Goal: Navigation & Orientation: Find specific page/section

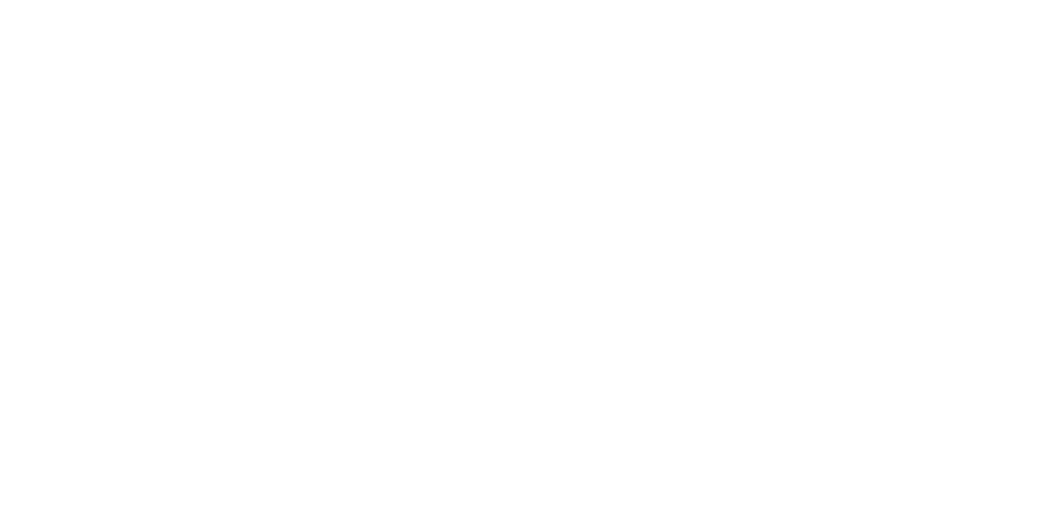
click at [814, 167] on div at bounding box center [536, 264] width 1059 height 528
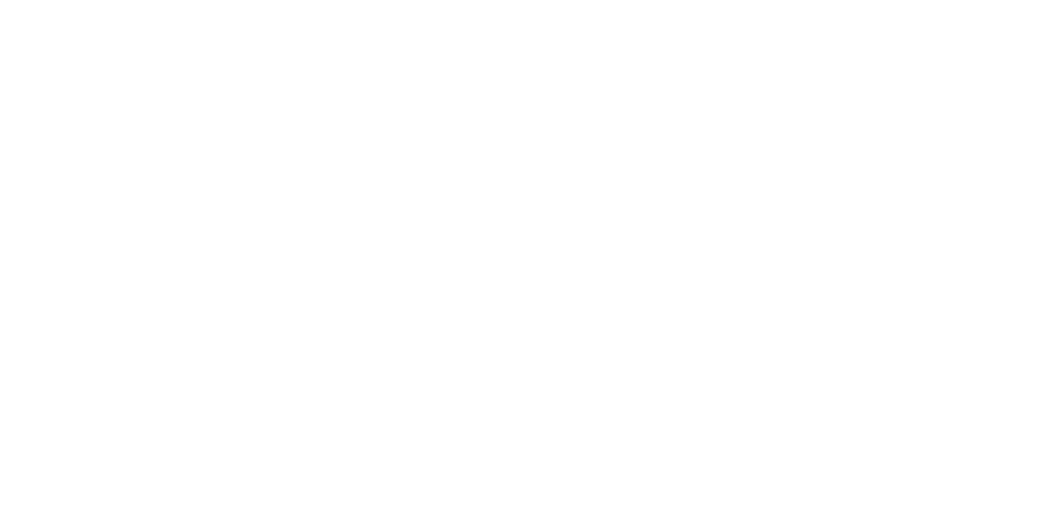
scroll to position [480, 0]
